Goal: Task Accomplishment & Management: Manage account settings

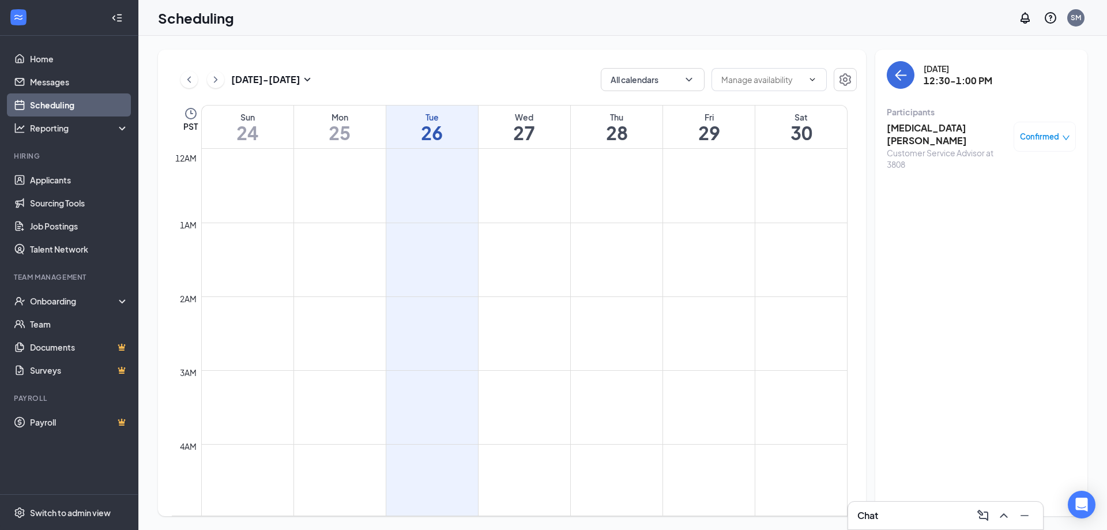
scroll to position [739, 0]
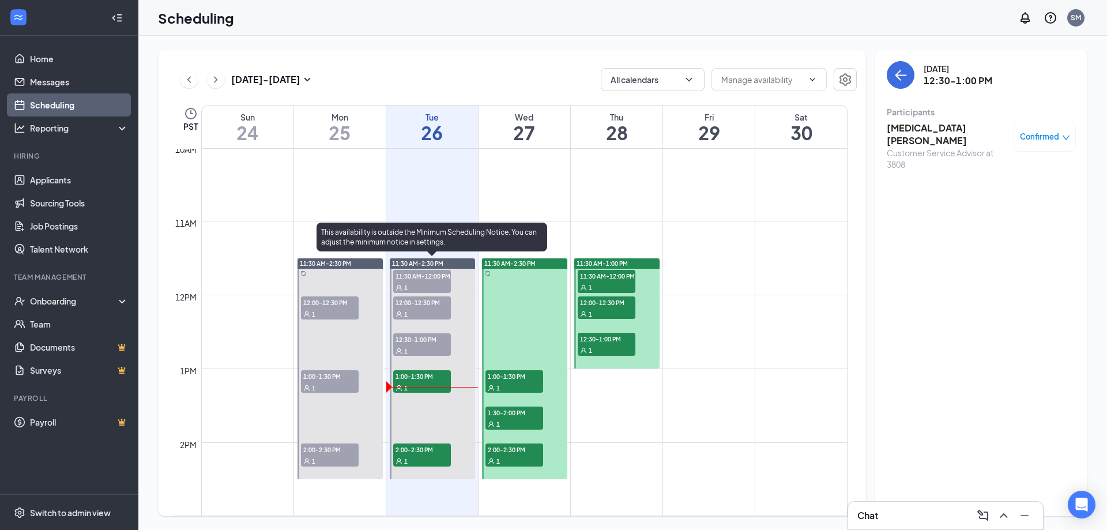
click at [421, 455] on div "1" at bounding box center [422, 461] width 58 height 12
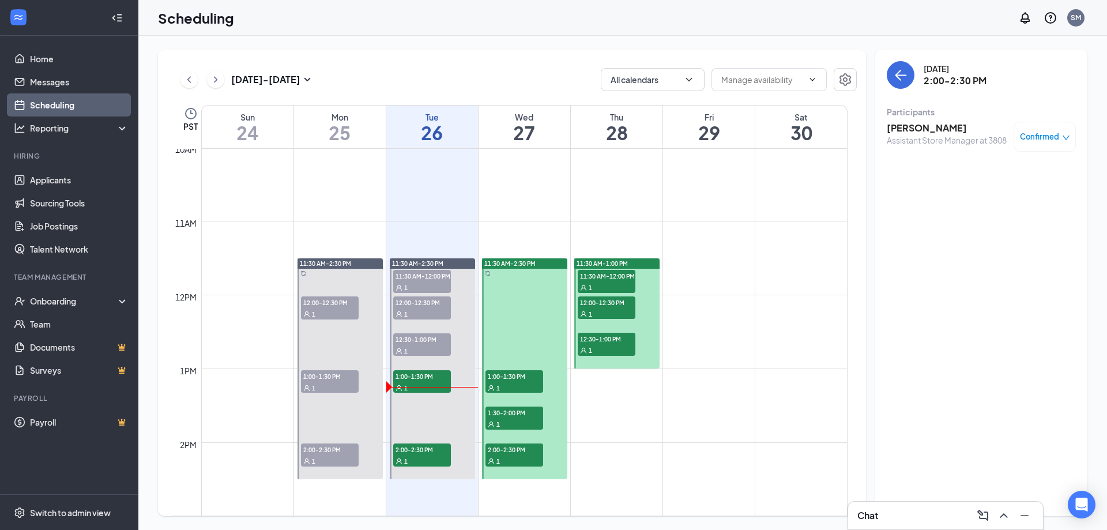
click at [522, 384] on div "1" at bounding box center [514, 388] width 58 height 12
click at [520, 421] on div "1" at bounding box center [514, 424] width 58 height 12
click at [523, 458] on div "1" at bounding box center [514, 461] width 58 height 12
click at [518, 380] on span "1:00-1:30 PM" at bounding box center [514, 376] width 58 height 12
click at [603, 273] on span "11:30 AM-12:00 PM" at bounding box center [606, 276] width 58 height 12
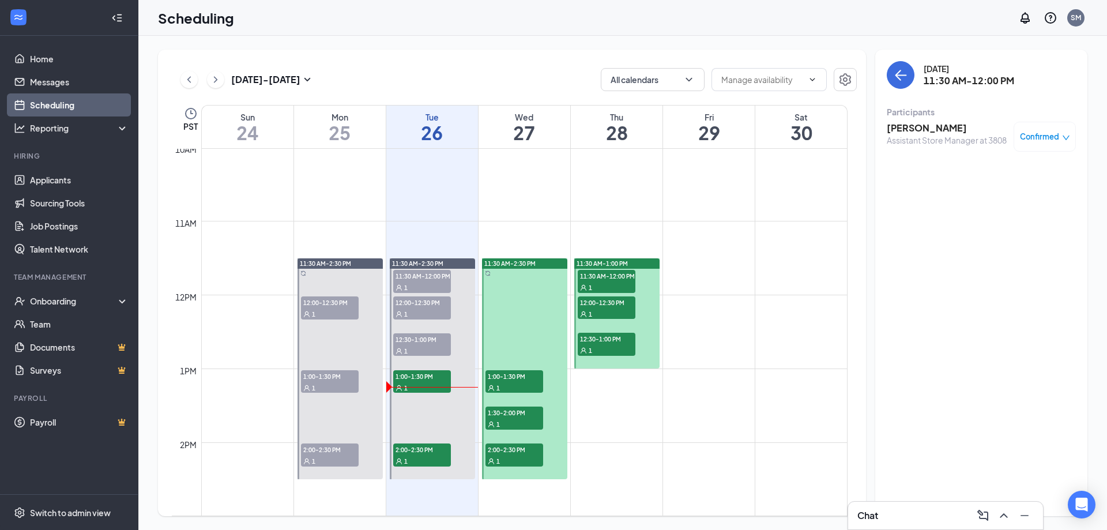
click at [601, 310] on div "1" at bounding box center [606, 314] width 58 height 12
click at [604, 346] on div "1" at bounding box center [606, 350] width 58 height 12
click at [118, 19] on icon "Collapse" at bounding box center [117, 18] width 12 height 12
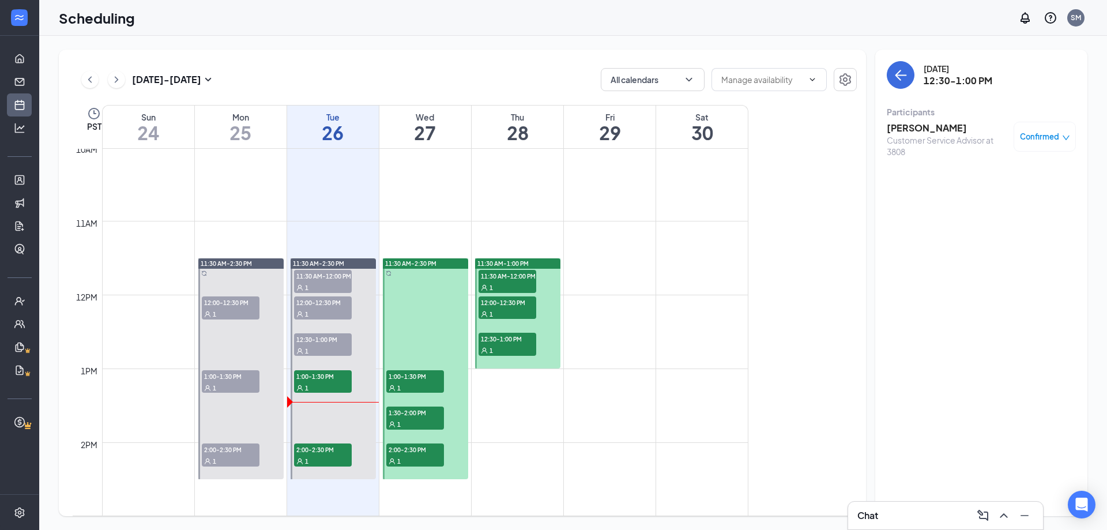
click at [36, 26] on div at bounding box center [19, 18] width 39 height 36
click at [30, 59] on link "Home" at bounding box center [36, 58] width 12 height 23
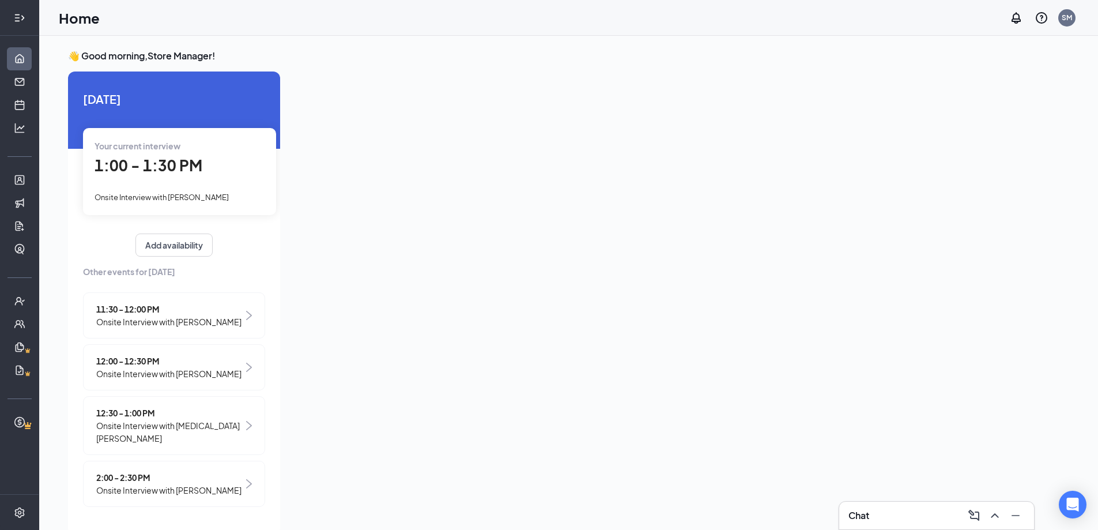
click at [25, 22] on icon "Expand" at bounding box center [20, 18] width 12 height 12
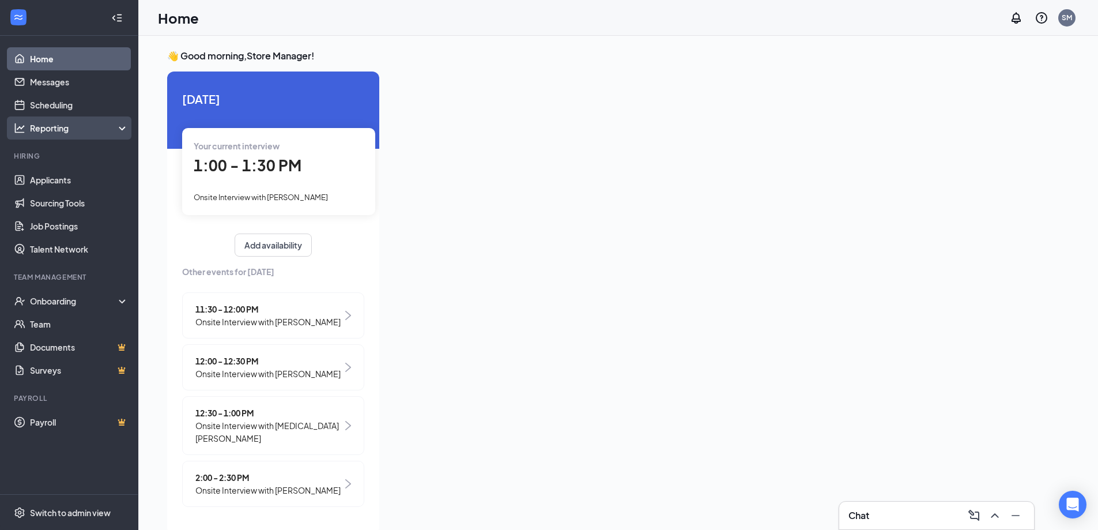
click at [126, 129] on div "Reporting" at bounding box center [79, 128] width 99 height 12
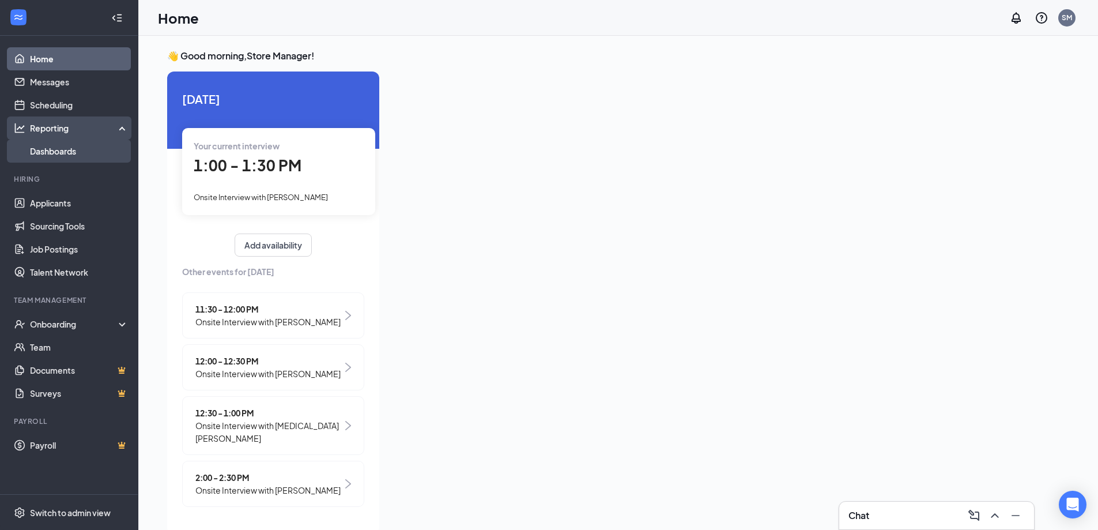
click at [55, 149] on link "Dashboards" at bounding box center [79, 150] width 99 height 23
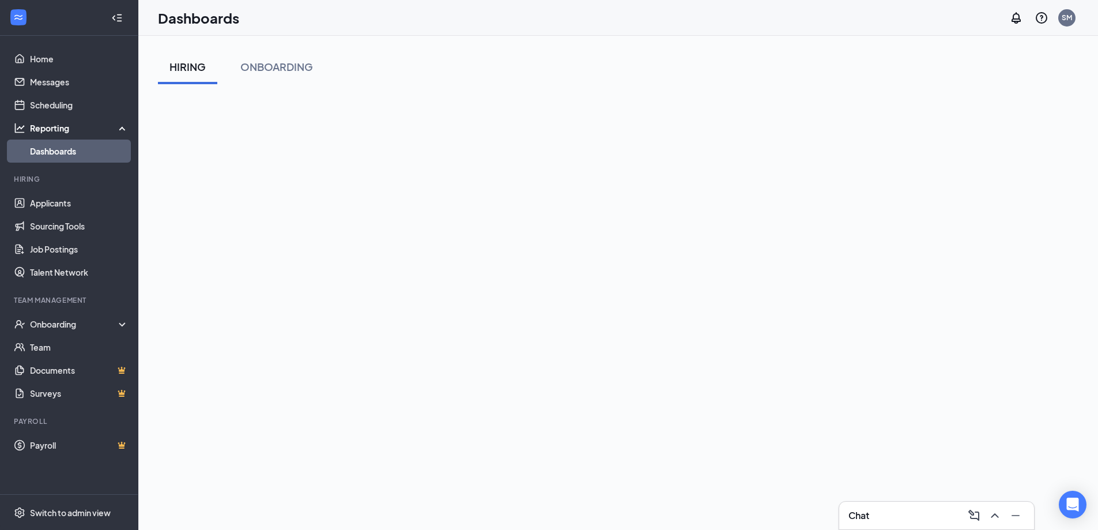
click at [198, 69] on div "HIRING" at bounding box center [187, 66] width 36 height 14
click at [46, 83] on link "Messages" at bounding box center [79, 81] width 99 height 23
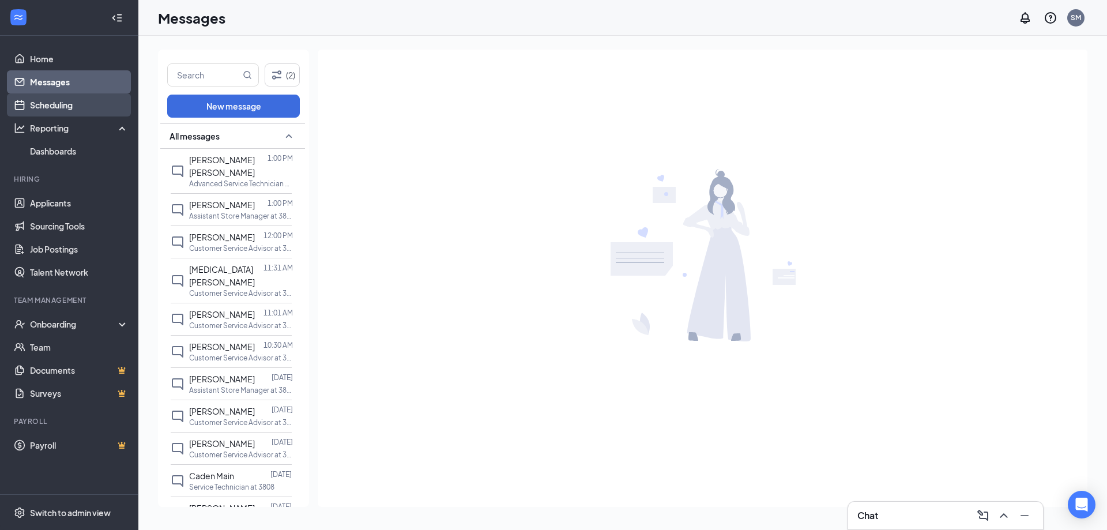
click at [61, 105] on link "Scheduling" at bounding box center [79, 104] width 99 height 23
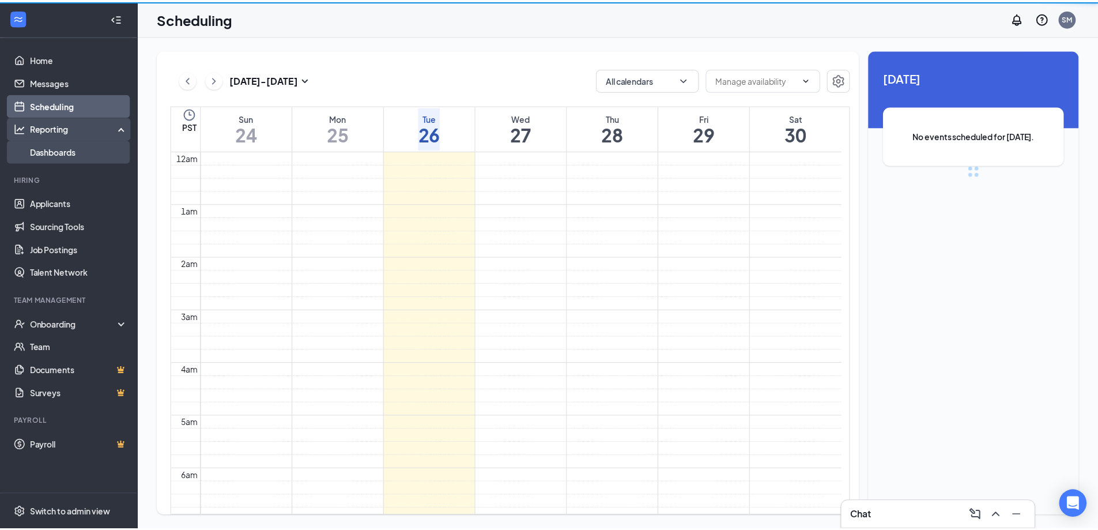
scroll to position [567, 0]
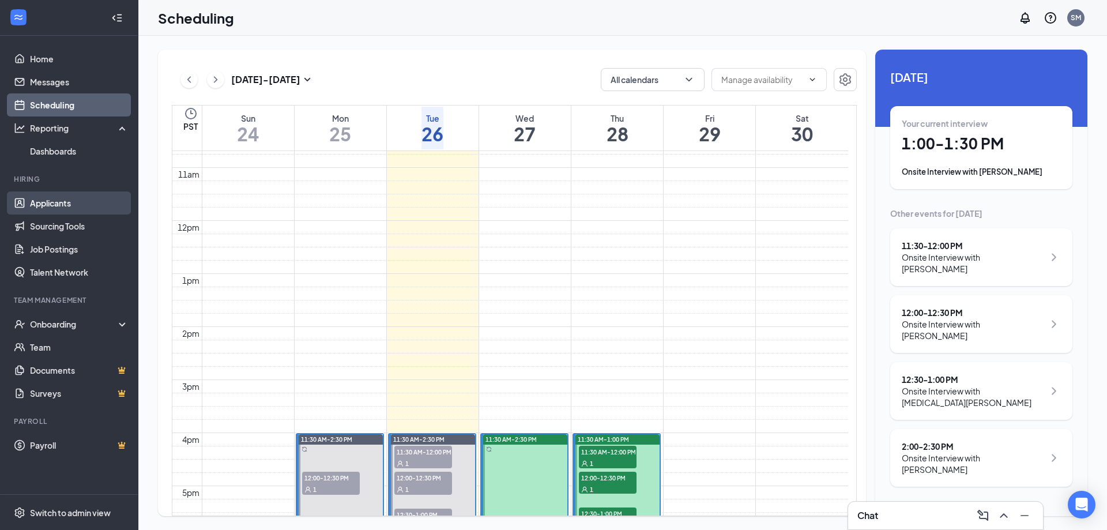
click at [56, 204] on link "Applicants" at bounding box center [79, 202] width 99 height 23
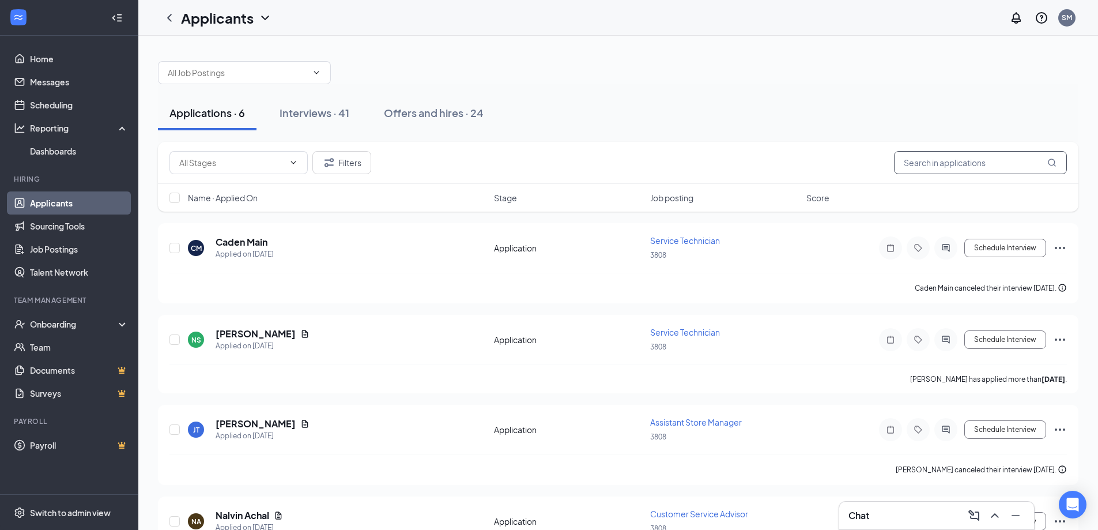
click at [945, 161] on input "text" at bounding box center [980, 162] width 173 height 23
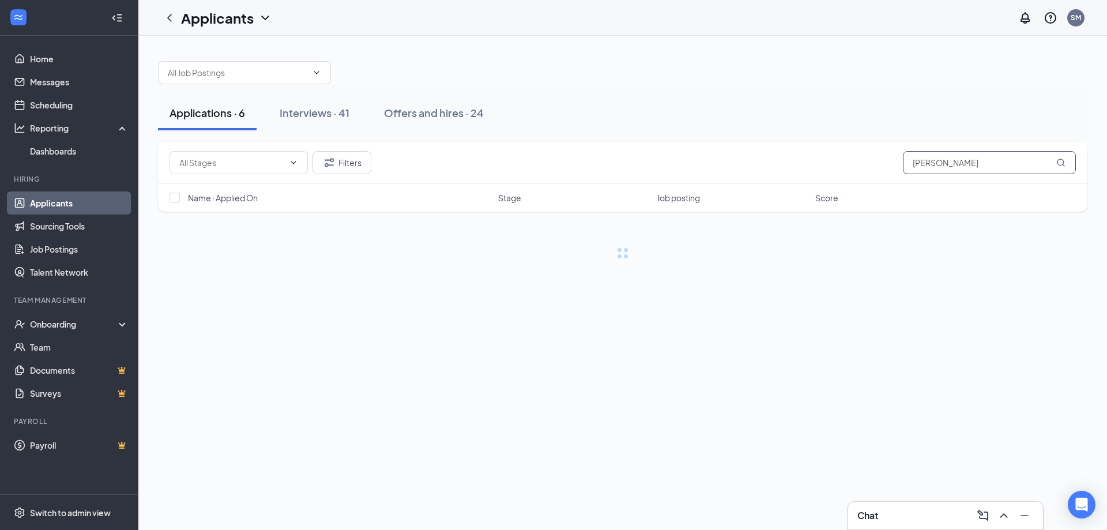
type input "[PERSON_NAME]"
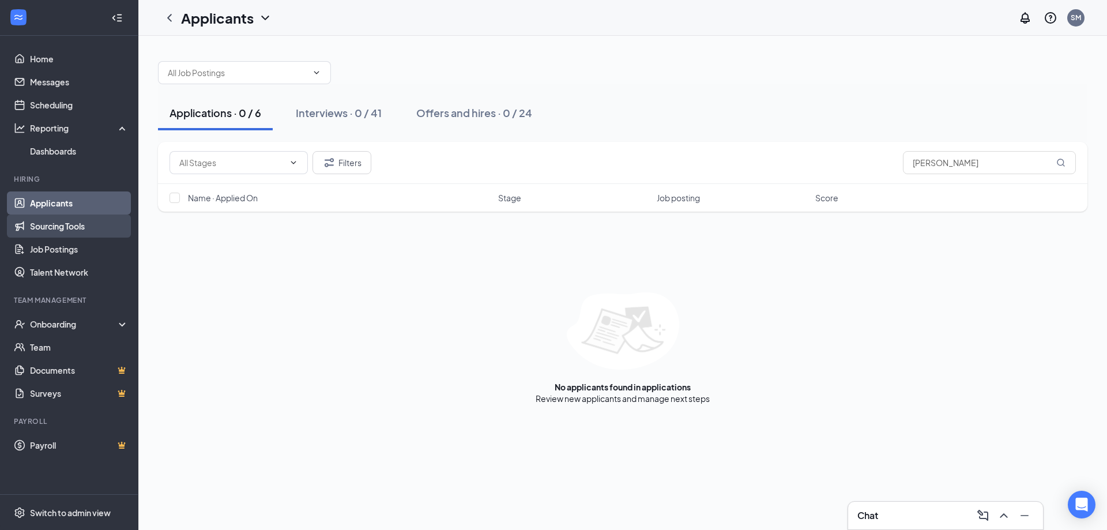
click at [56, 228] on link "Sourcing Tools" at bounding box center [79, 225] width 99 height 23
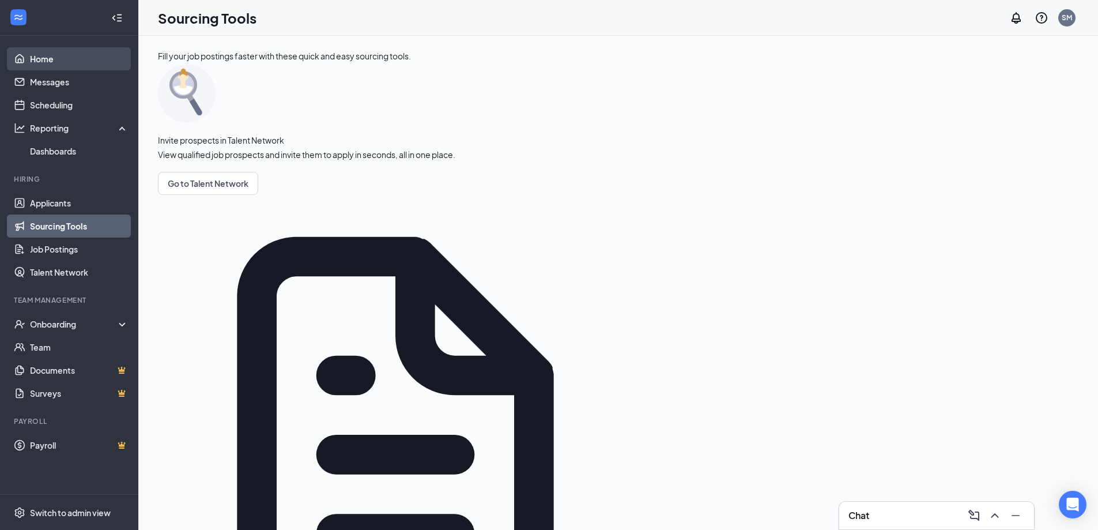
click at [50, 58] on link "Home" at bounding box center [79, 58] width 99 height 23
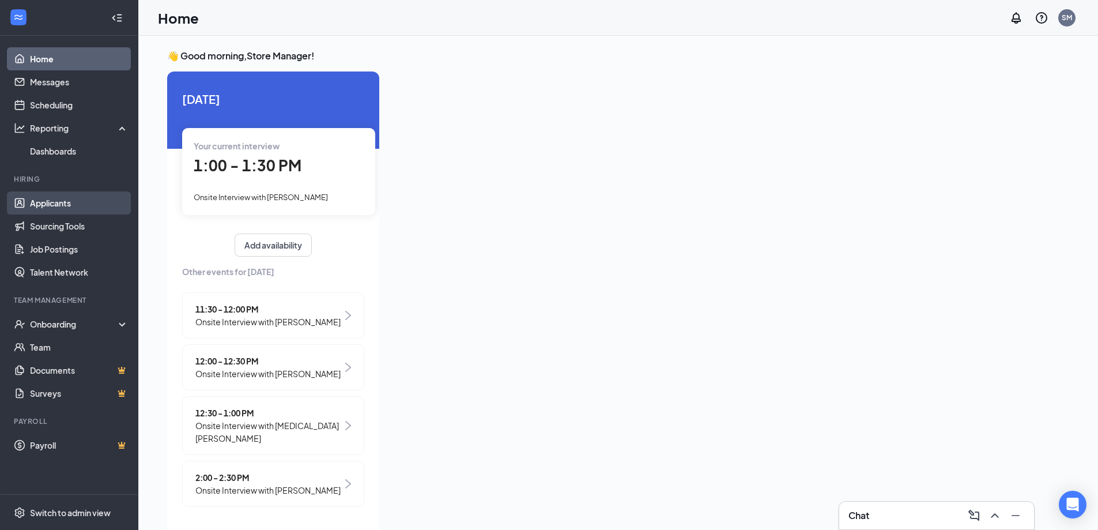
click at [47, 208] on link "Applicants" at bounding box center [79, 202] width 99 height 23
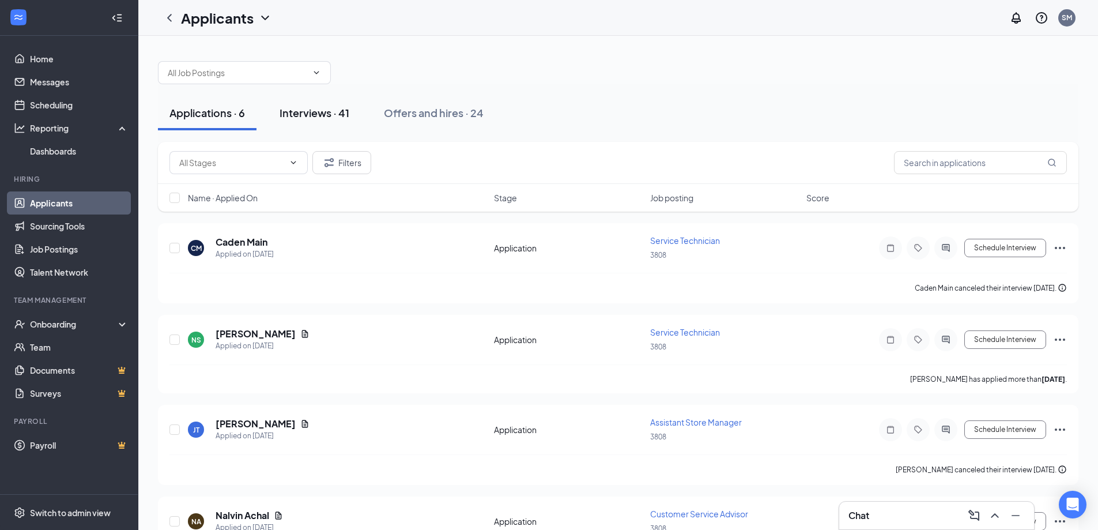
click at [308, 112] on div "Interviews · 41" at bounding box center [315, 112] width 70 height 14
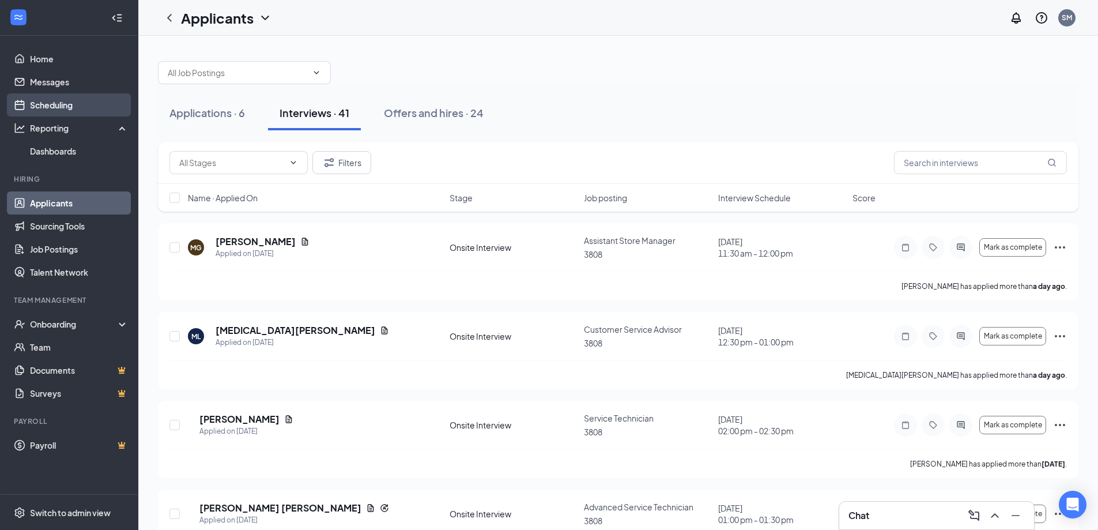
click at [44, 105] on link "Scheduling" at bounding box center [79, 104] width 99 height 23
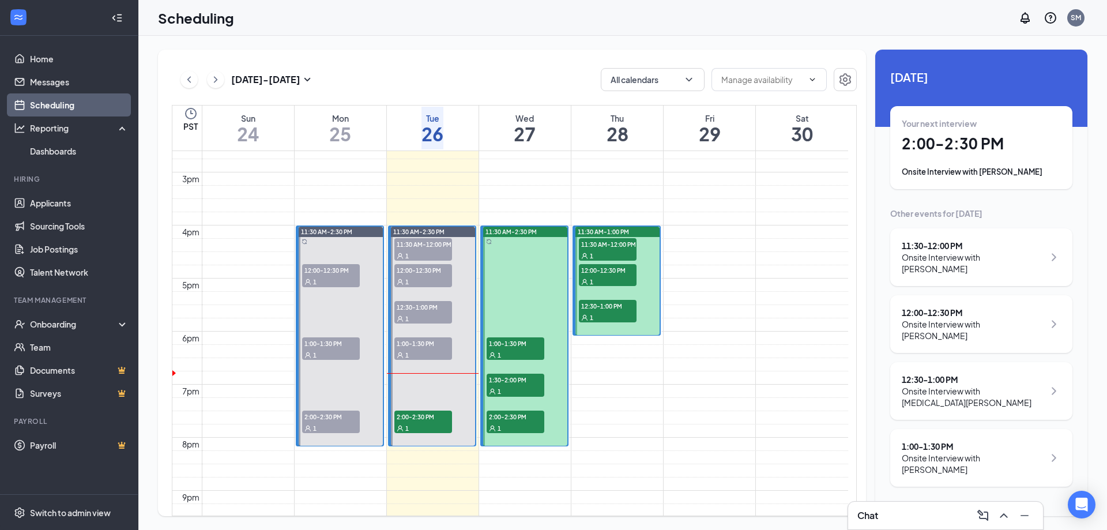
scroll to position [797, 0]
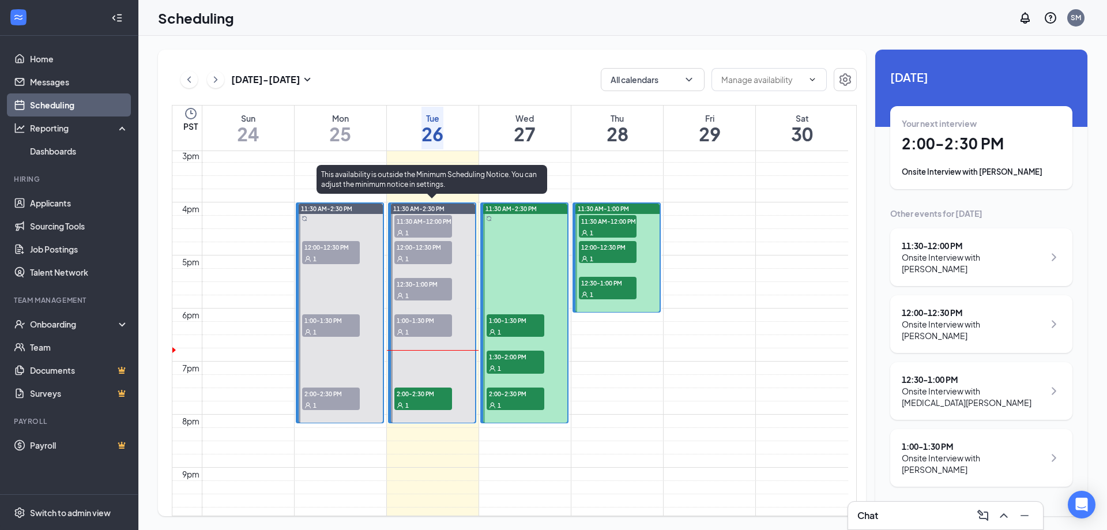
click at [415, 399] on div "1" at bounding box center [423, 405] width 58 height 12
